Goal: Check status

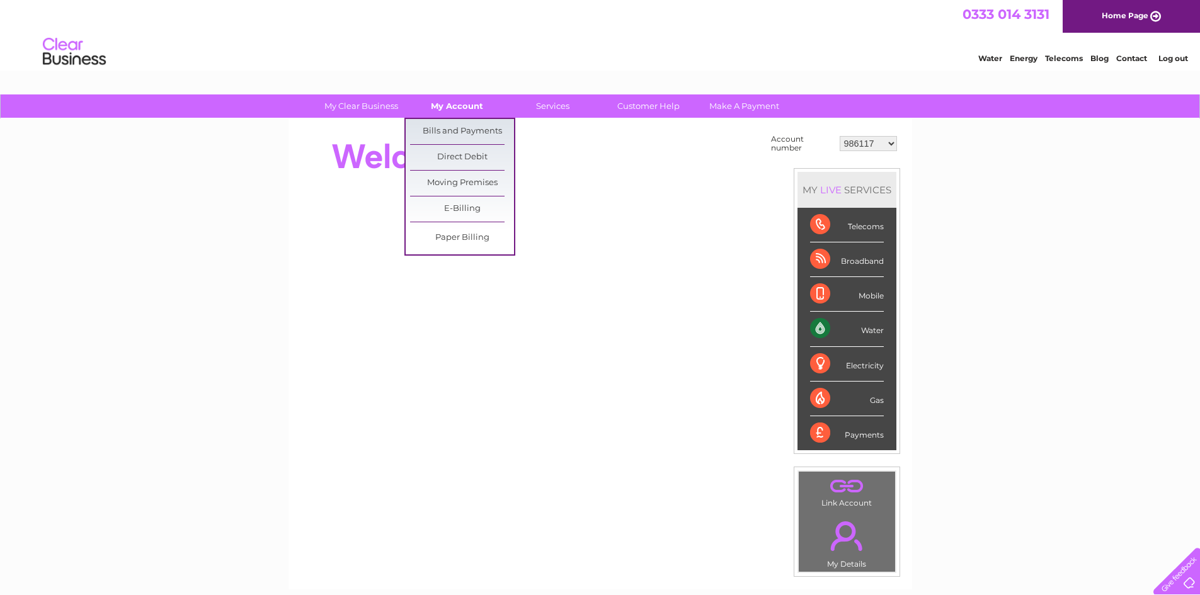
click at [476, 111] on link "My Account" at bounding box center [457, 105] width 104 height 23
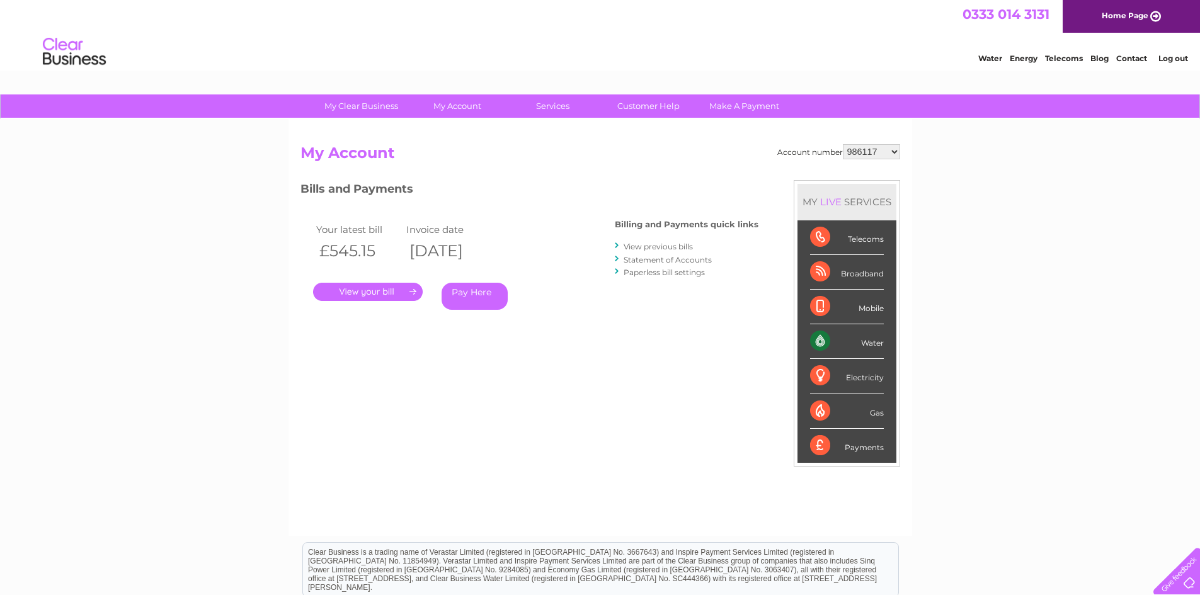
click at [642, 260] on link "Statement of Accounts" at bounding box center [667, 259] width 88 height 9
